Goal: Information Seeking & Learning: Find specific fact

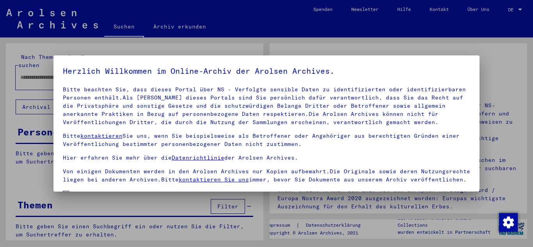
scroll to position [64, 0]
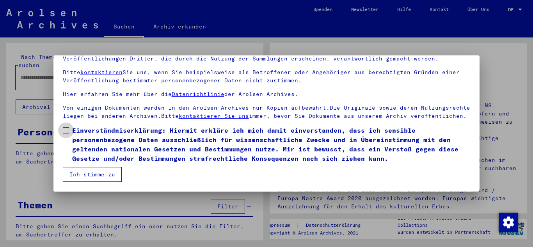
click at [92, 140] on span "Einverständniserklärung: Hiermit erkläre ich mich damit einverstanden, dass ich…" at bounding box center [271, 144] width 398 height 37
click at [94, 172] on button "Ich stimme zu" at bounding box center [92, 174] width 59 height 15
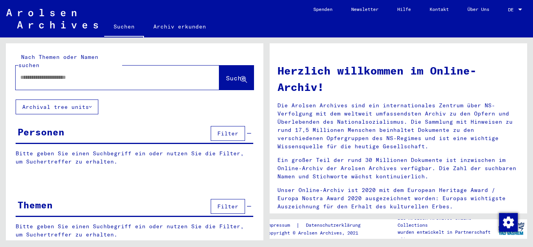
click at [92, 73] on input "text" at bounding box center [107, 77] width 175 height 8
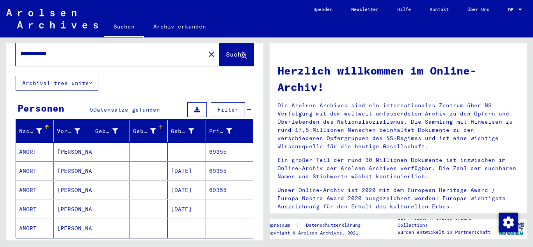
scroll to position [25, 0]
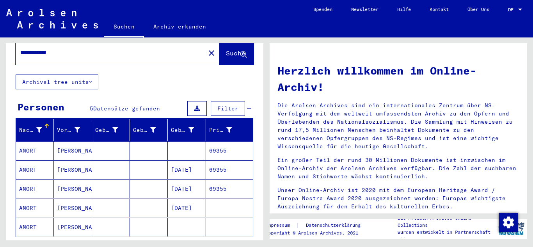
click at [132, 160] on mat-cell at bounding box center [149, 169] width 38 height 19
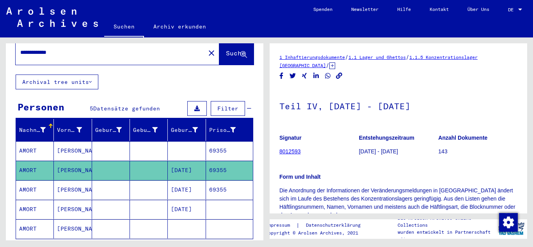
click at [206, 168] on mat-cell "69355" at bounding box center [229, 170] width 47 height 19
click at [198, 181] on mat-cell "[DATE]" at bounding box center [187, 189] width 38 height 19
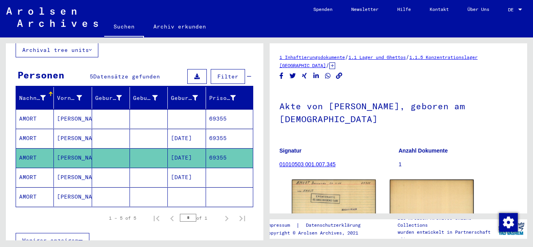
click at [216, 130] on mat-cell "69355" at bounding box center [229, 138] width 47 height 19
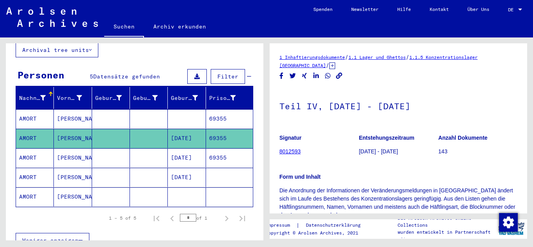
click at [215, 109] on mat-cell "69355" at bounding box center [229, 118] width 47 height 19
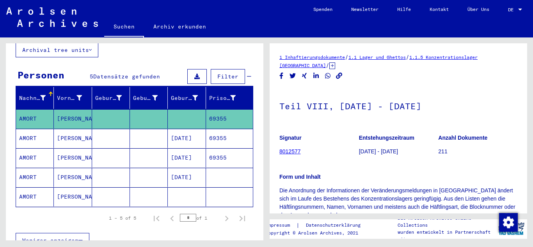
click at [215, 148] on mat-cell "69355" at bounding box center [229, 157] width 47 height 19
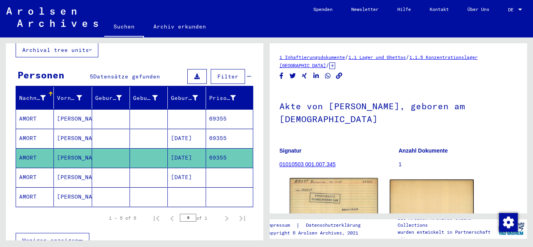
click at [315, 186] on img at bounding box center [334, 205] width 88 height 55
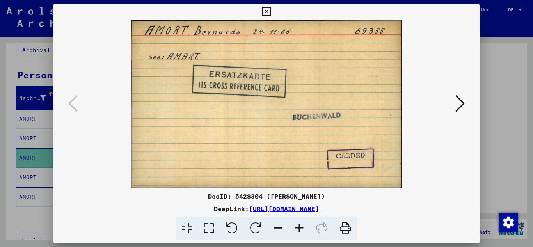
click at [19, 160] on div at bounding box center [266, 123] width 533 height 247
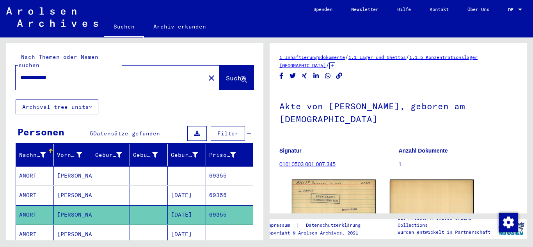
click at [31, 73] on input "**********" at bounding box center [110, 77] width 180 height 8
click at [242, 80] on button "Suche" at bounding box center [236, 78] width 34 height 24
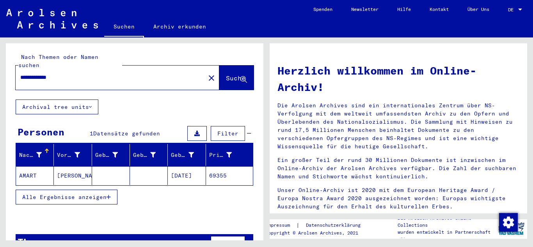
click at [193, 168] on mat-cell "[DATE]" at bounding box center [187, 175] width 38 height 19
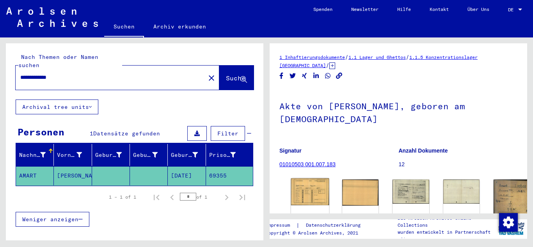
click at [302, 184] on img at bounding box center [310, 191] width 38 height 27
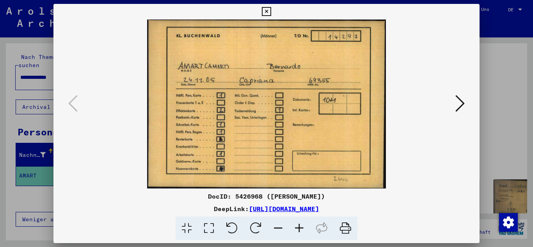
click at [461, 102] on icon at bounding box center [459, 103] width 9 height 19
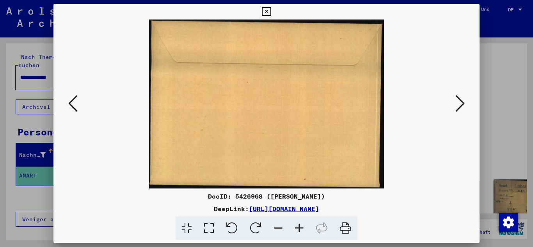
click at [461, 102] on icon at bounding box center [459, 103] width 9 height 19
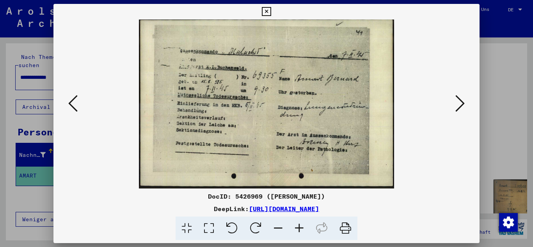
click at [461, 102] on icon at bounding box center [459, 103] width 9 height 19
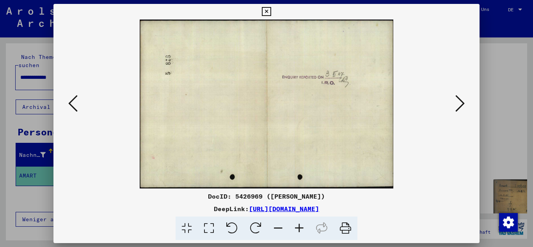
click at [461, 102] on icon at bounding box center [459, 103] width 9 height 19
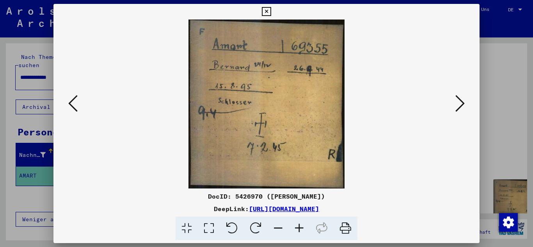
click at [461, 102] on icon at bounding box center [459, 103] width 9 height 19
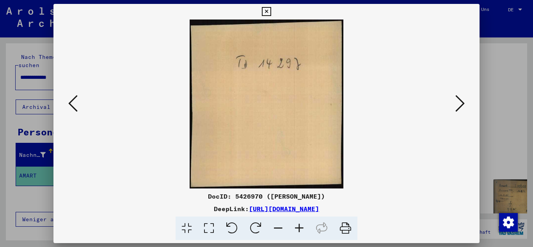
click at [461, 102] on icon at bounding box center [459, 103] width 9 height 19
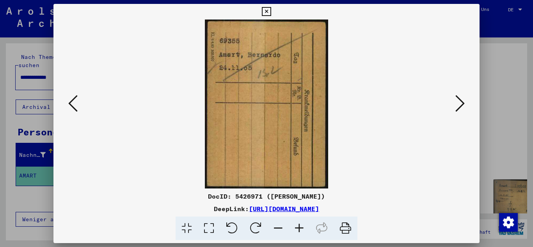
click at [461, 102] on icon at bounding box center [459, 103] width 9 height 19
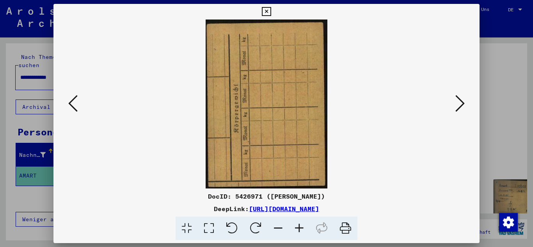
click at [461, 102] on icon at bounding box center [459, 103] width 9 height 19
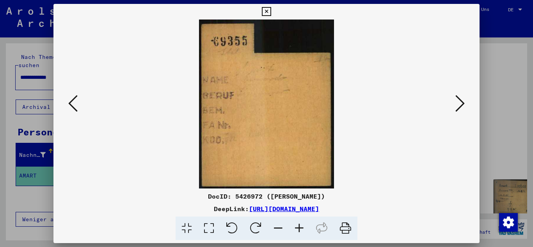
click at [461, 102] on icon at bounding box center [459, 103] width 9 height 19
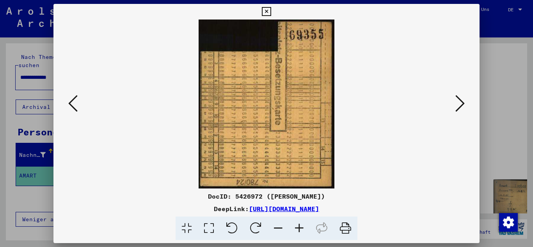
click at [461, 102] on icon at bounding box center [459, 103] width 9 height 19
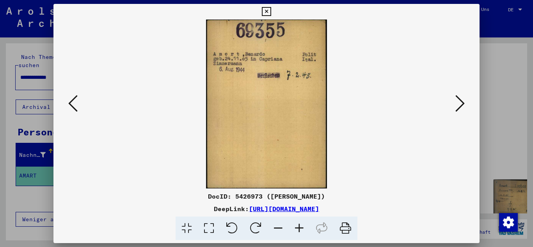
click at [461, 102] on icon at bounding box center [459, 103] width 9 height 19
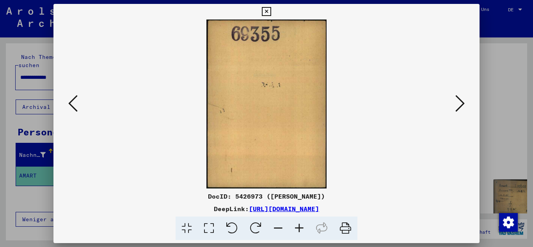
click at [461, 102] on icon at bounding box center [459, 103] width 9 height 19
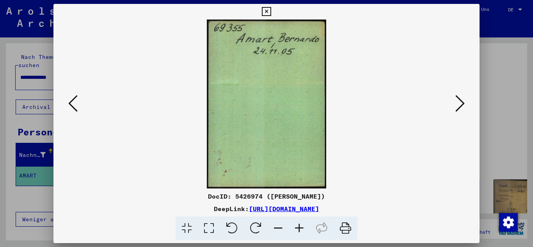
click at [461, 102] on icon at bounding box center [459, 103] width 9 height 19
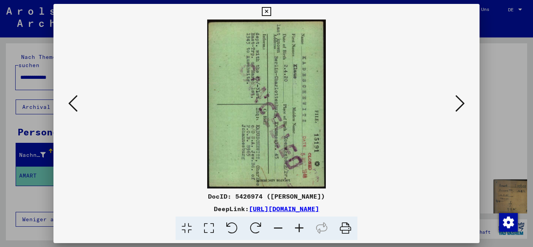
click at [461, 102] on icon at bounding box center [459, 103] width 9 height 19
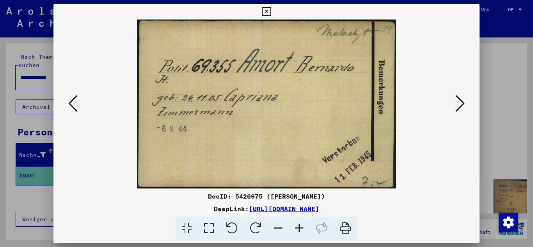
click at [461, 102] on icon at bounding box center [459, 103] width 9 height 19
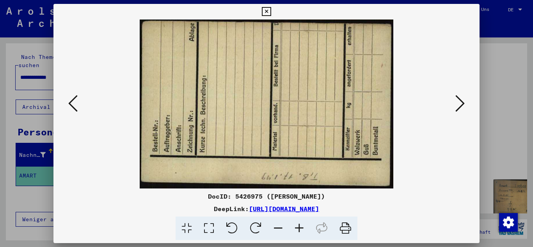
click at [461, 102] on icon at bounding box center [459, 103] width 9 height 19
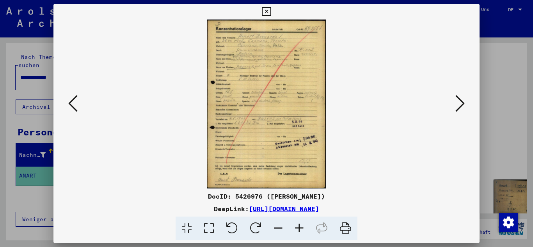
click at [461, 102] on icon at bounding box center [459, 103] width 9 height 19
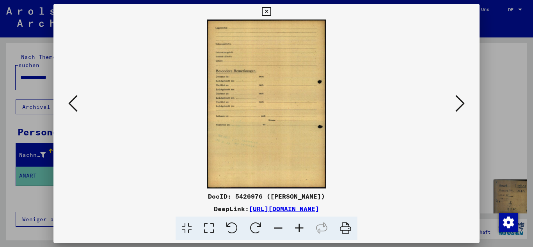
click at [73, 105] on icon at bounding box center [72, 103] width 9 height 19
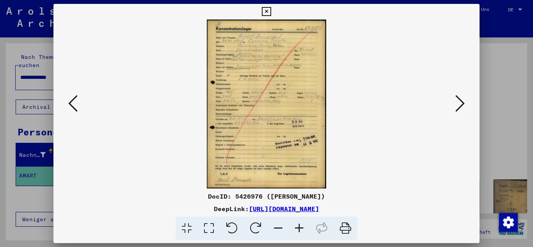
click at [301, 229] on icon at bounding box center [299, 228] width 21 height 24
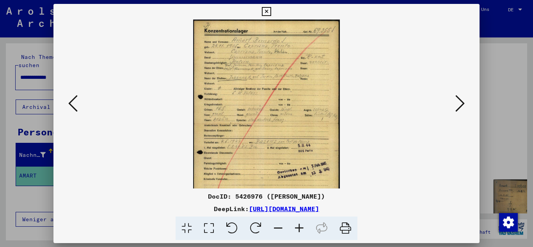
click at [301, 229] on icon at bounding box center [299, 228] width 21 height 24
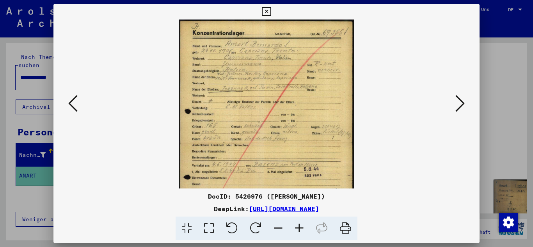
click at [301, 229] on icon at bounding box center [299, 228] width 21 height 24
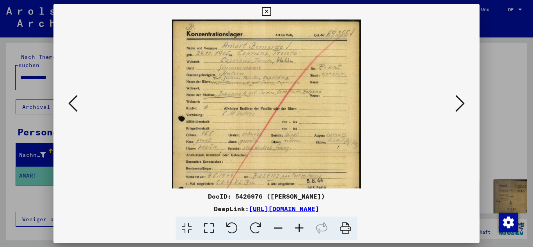
click at [301, 229] on icon at bounding box center [299, 228] width 21 height 24
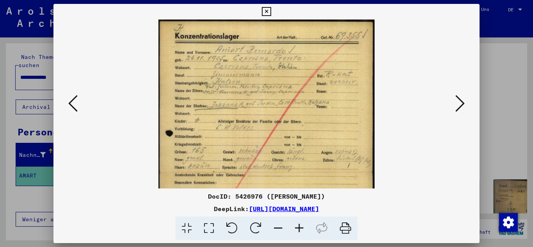
click at [301, 229] on icon at bounding box center [299, 228] width 21 height 24
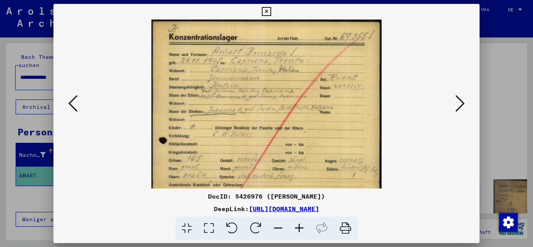
click at [301, 229] on icon at bounding box center [299, 228] width 21 height 24
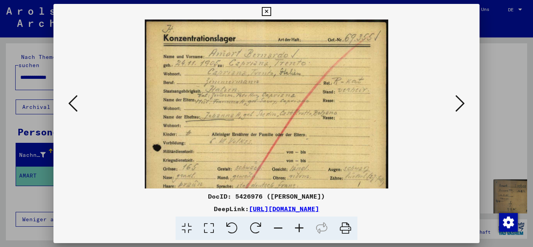
click at [301, 229] on icon at bounding box center [299, 228] width 21 height 24
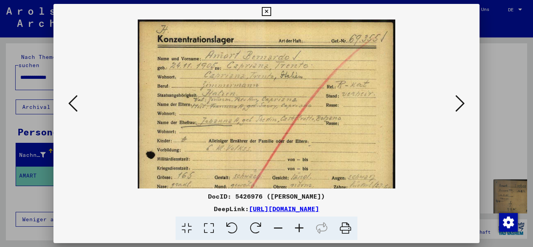
click at [455, 106] on icon at bounding box center [459, 103] width 9 height 19
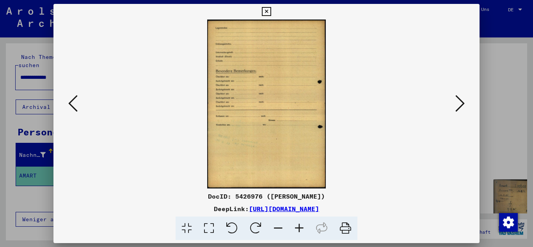
click at [23, 82] on div at bounding box center [266, 123] width 533 height 247
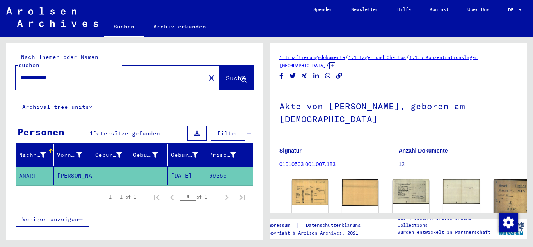
drag, startPoint x: 89, startPoint y: 70, endPoint x: 0, endPoint y: 74, distance: 88.6
click at [0, 74] on div "**********" at bounding box center [133, 138] width 266 height 203
paste input "text"
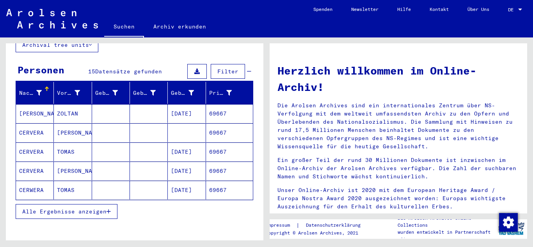
scroll to position [62, 0]
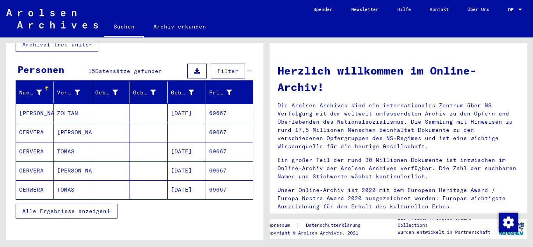
click at [182, 147] on mat-cell "[DATE]" at bounding box center [187, 151] width 38 height 19
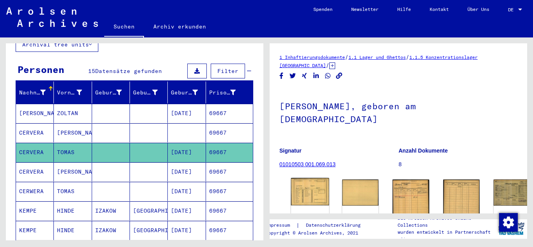
click at [306, 184] on div "DocID: 5658896 ([PERSON_NAME])" at bounding box center [310, 211] width 38 height 66
click at [306, 184] on img at bounding box center [310, 191] width 38 height 27
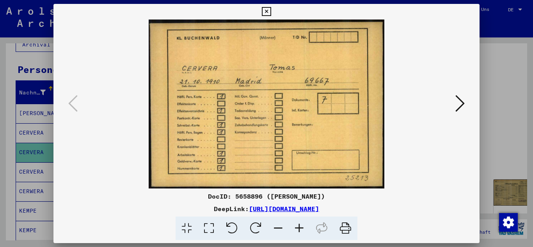
click at [468, 104] on div at bounding box center [266, 103] width 426 height 169
click at [464, 104] on icon at bounding box center [459, 103] width 9 height 19
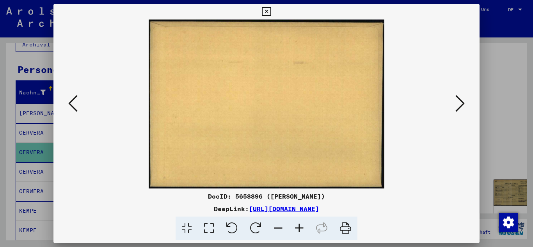
click at [464, 104] on icon at bounding box center [459, 103] width 9 height 19
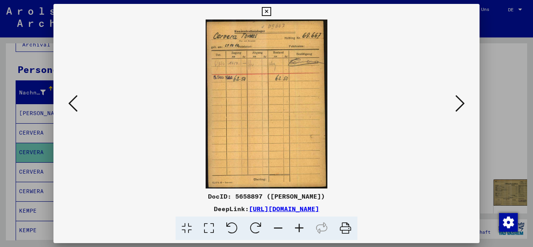
click at [464, 104] on icon at bounding box center [459, 103] width 9 height 19
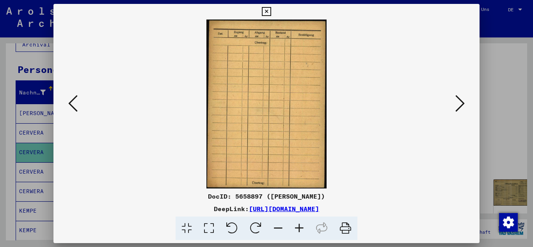
click at [464, 104] on icon at bounding box center [459, 103] width 9 height 19
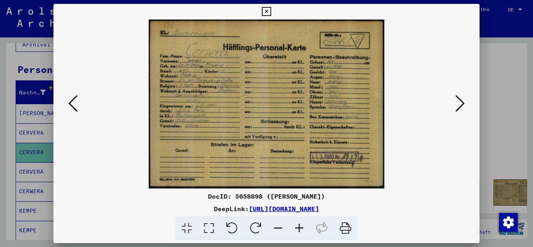
click at [526, 128] on div at bounding box center [266, 123] width 533 height 247
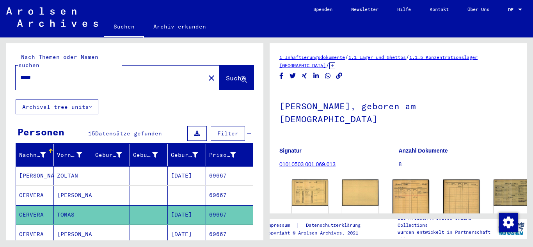
drag, startPoint x: 44, startPoint y: 69, endPoint x: 0, endPoint y: 77, distance: 45.2
click at [0, 77] on div "Nach Themen oder Namen suchen ***** close Suche Archival tree units Personen 15…" at bounding box center [133, 138] width 266 height 203
type input "*****"
